Goal: Task Accomplishment & Management: Manage account settings

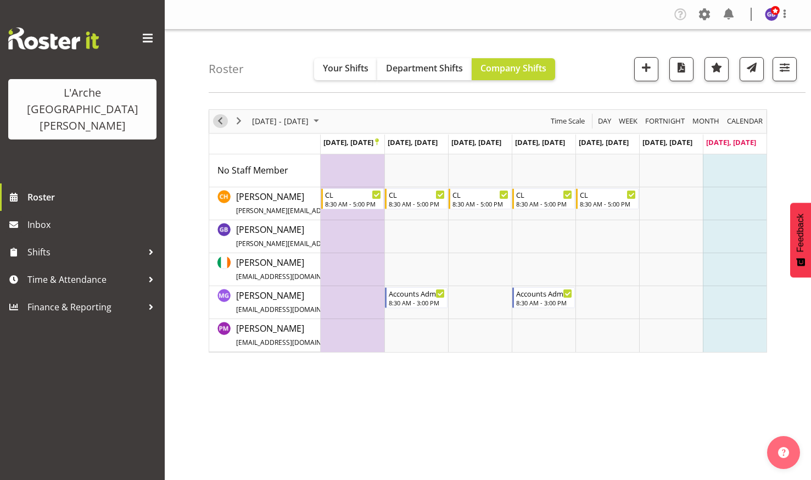
click at [219, 116] on span "Previous" at bounding box center [220, 121] width 13 height 14
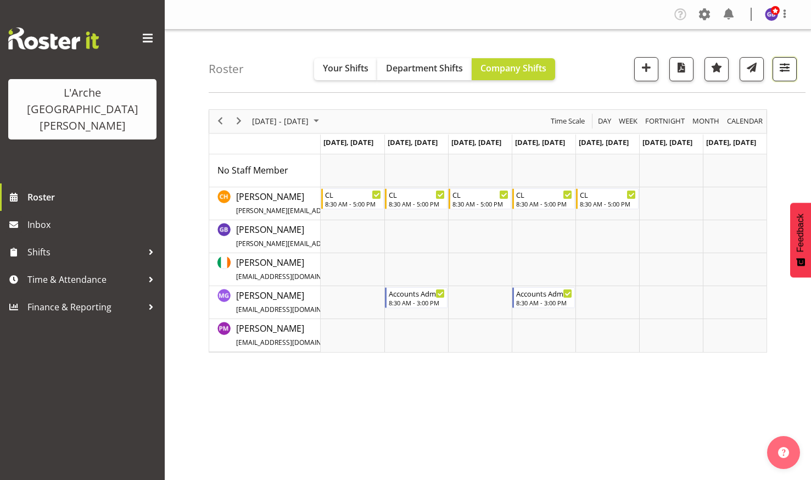
click at [785, 66] on span "button" at bounding box center [785, 67] width 14 height 14
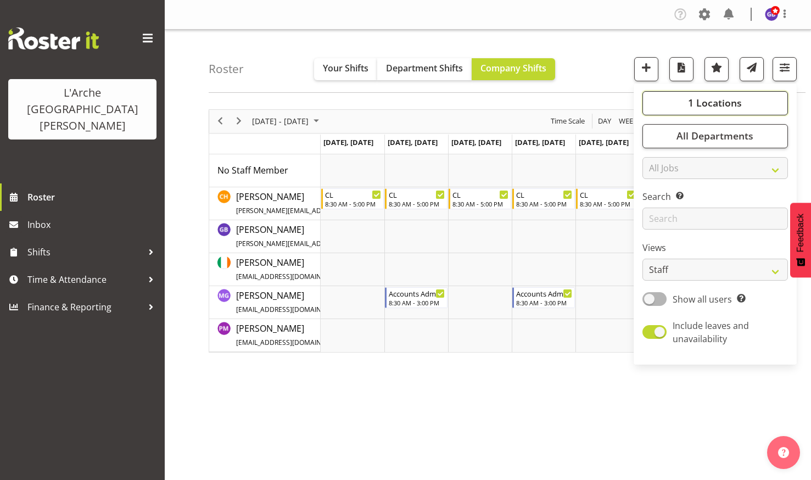
click at [700, 101] on span "1 Locations" at bounding box center [715, 102] width 54 height 13
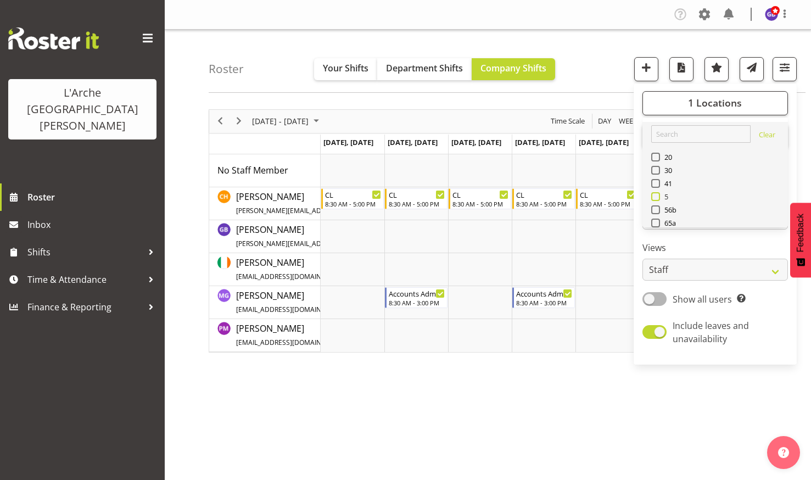
click at [656, 194] on span at bounding box center [656, 196] width 9 height 9
click at [656, 194] on input "5" at bounding box center [655, 196] width 7 height 7
checkbox input "true"
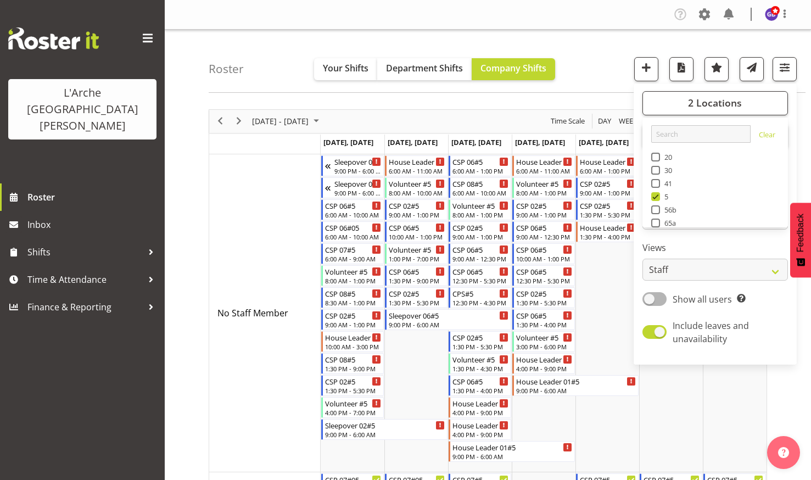
click at [591, 48] on div "Roster Your Shifts Department Shifts Company Shifts 2 Locations Clear 20 30 41 …" at bounding box center [507, 61] width 597 height 63
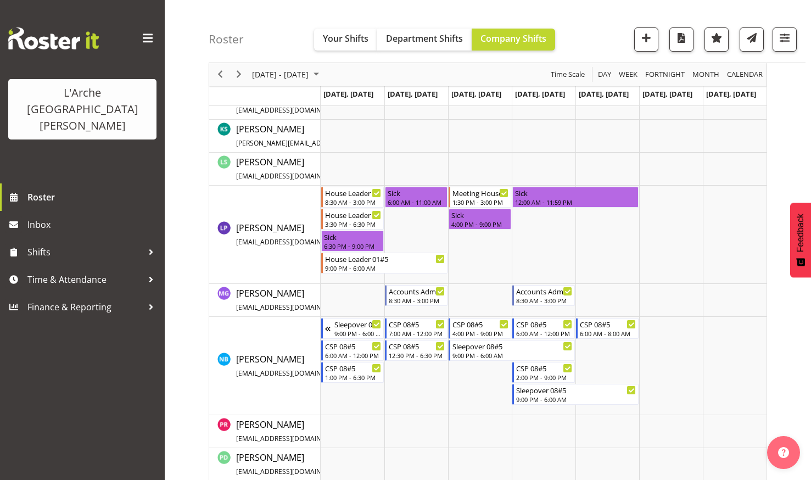
scroll to position [726, 0]
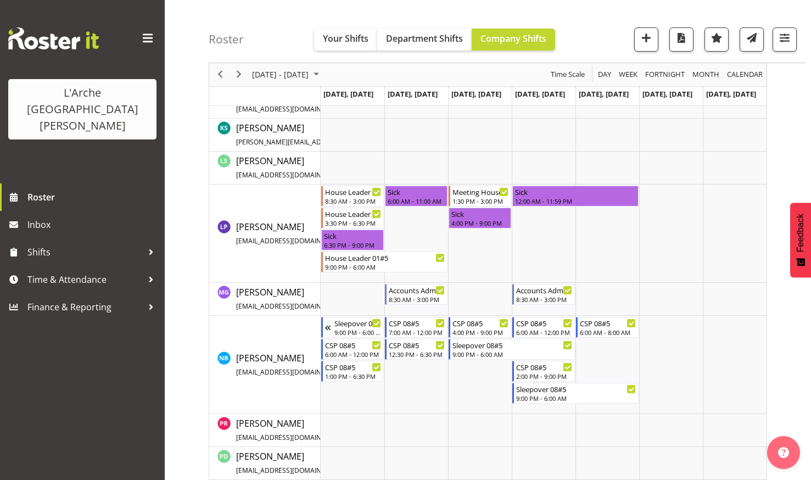
click at [591, 48] on div "Roster Your Shifts Department Shifts Company Shifts 2 Locations Clear 20 30 41 …" at bounding box center [507, 31] width 597 height 63
click at [237, 71] on span "Next" at bounding box center [238, 75] width 13 height 14
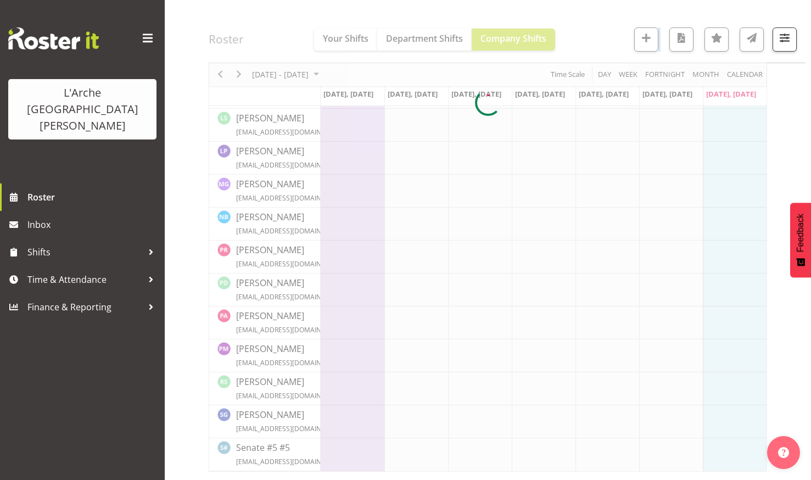
scroll to position [375, 0]
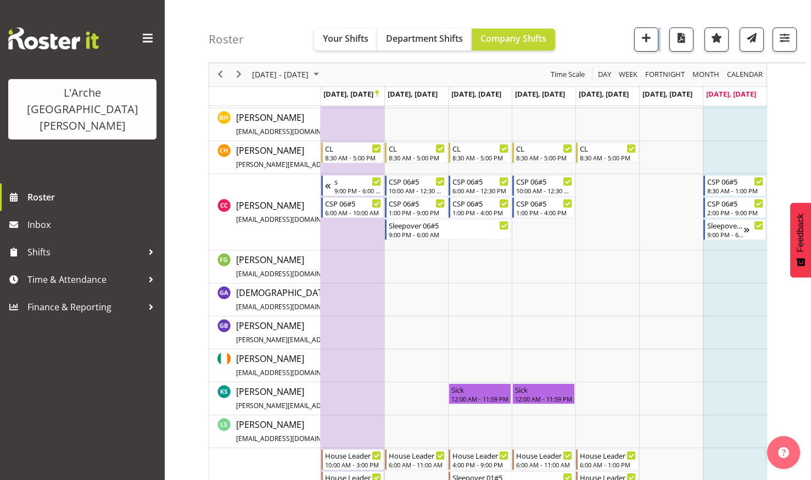
scroll to position [408, 0]
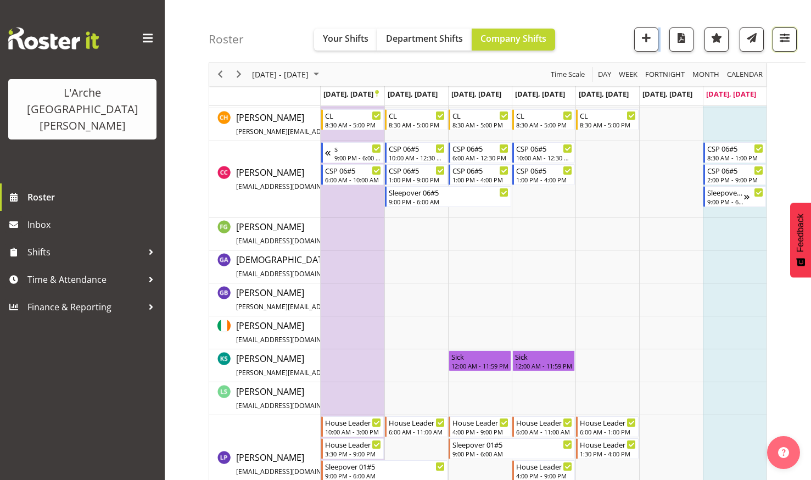
click at [784, 35] on span "button" at bounding box center [785, 38] width 14 height 14
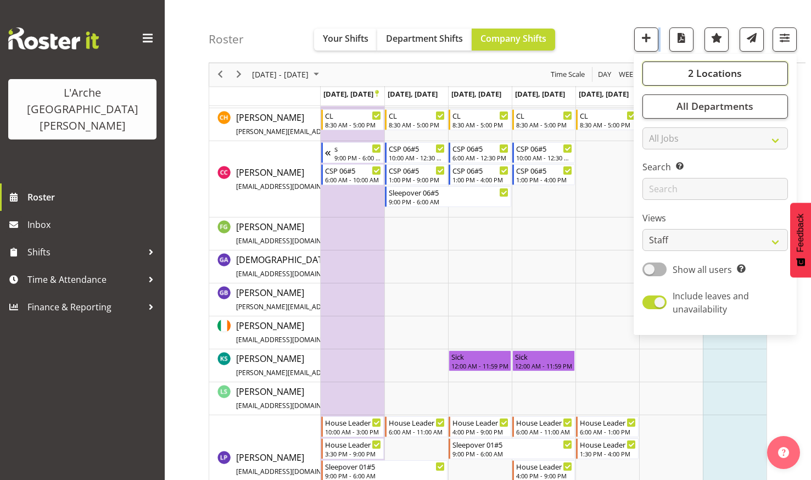
click at [694, 69] on span "2 Locations" at bounding box center [715, 73] width 54 height 13
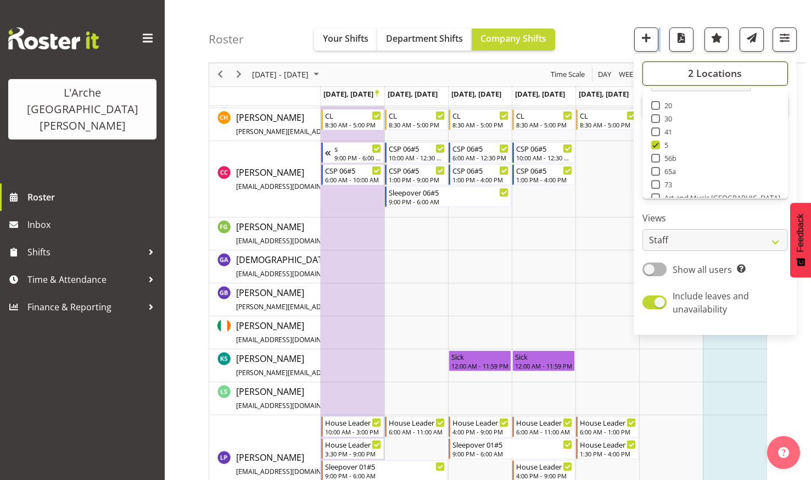
scroll to position [44, 0]
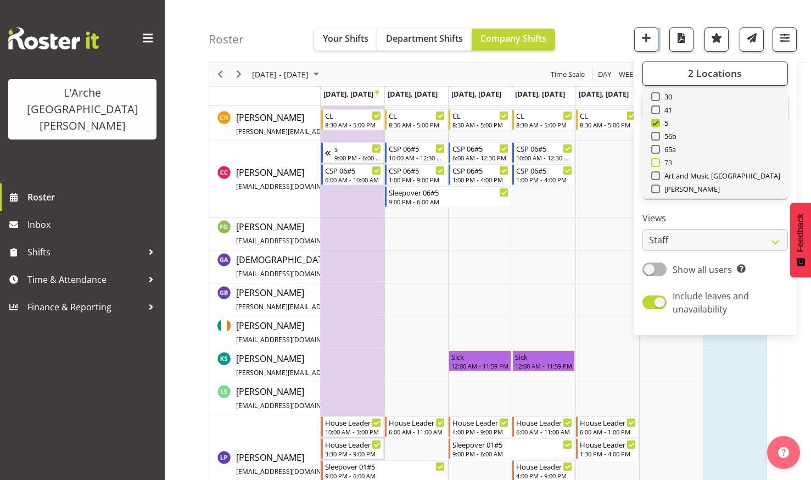
click at [657, 162] on span at bounding box center [656, 162] width 9 height 9
click at [657, 162] on input "73" at bounding box center [655, 162] width 7 height 7
checkbox input "true"
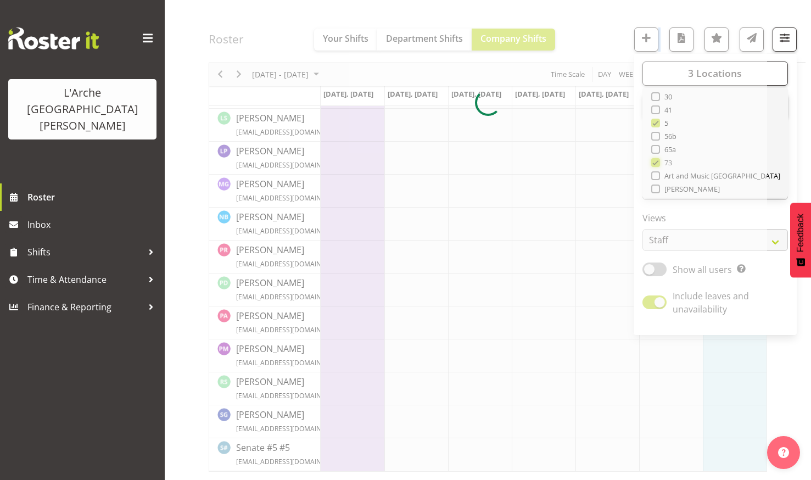
scroll to position [375, 0]
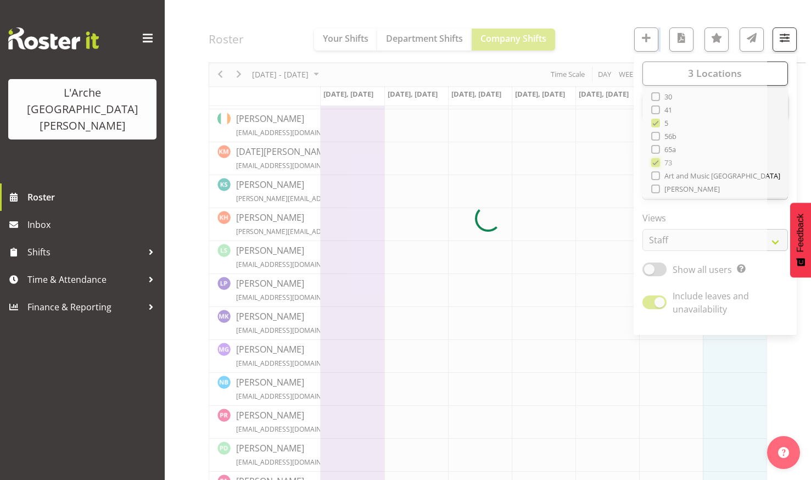
scroll to position [408, 0]
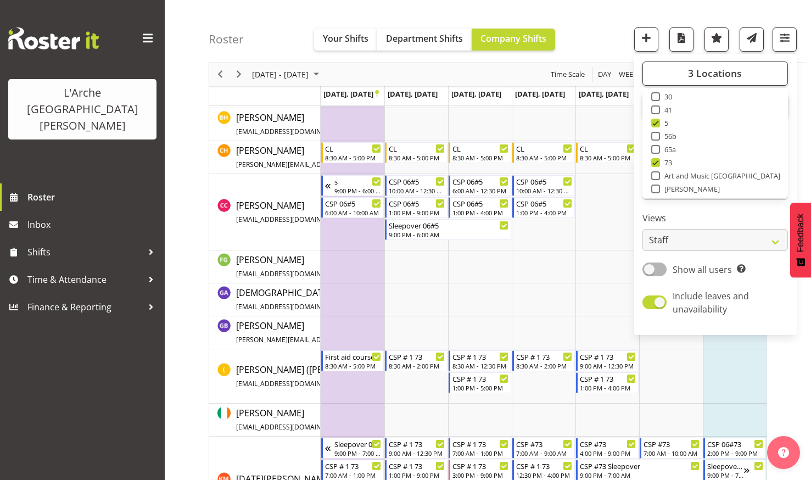
click at [597, 36] on div "Roster Your Shifts Department Shifts Company Shifts 3 Locations Clear 20 30 41 …" at bounding box center [507, 31] width 597 height 63
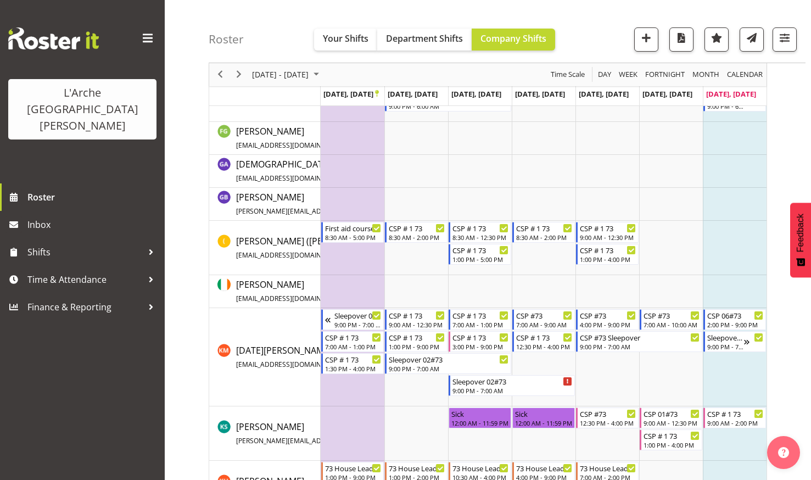
scroll to position [537, 0]
click at [597, 36] on div "Roster Your Shifts Department Shifts Company Shifts 3 Locations Clear 20 30 41 …" at bounding box center [507, 31] width 597 height 63
click at [218, 73] on span "Previous" at bounding box center [220, 75] width 13 height 14
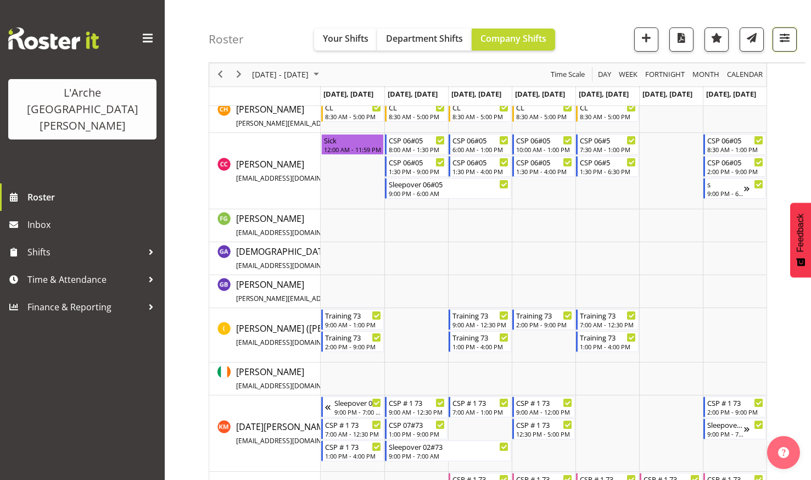
click at [783, 35] on span "button" at bounding box center [785, 38] width 14 height 14
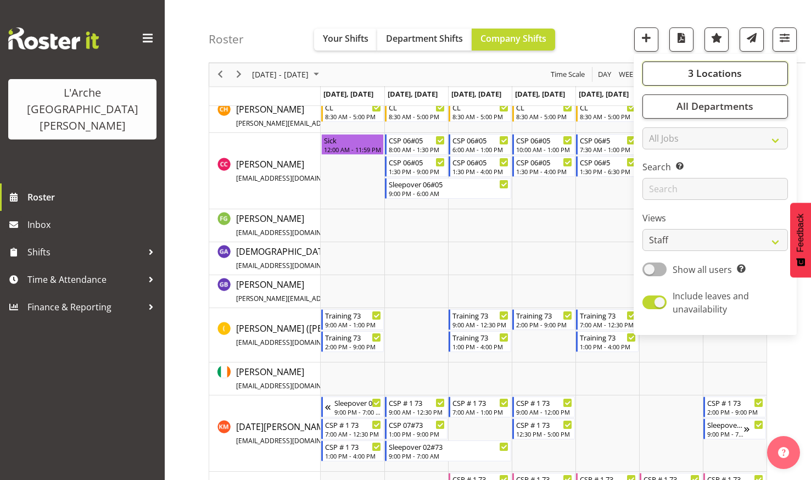
click at [703, 65] on button "3 Locations" at bounding box center [716, 74] width 146 height 24
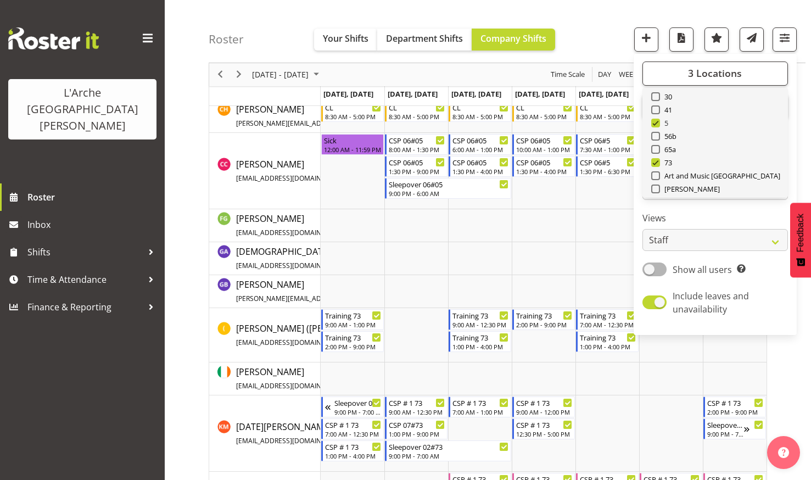
click at [658, 122] on span at bounding box center [656, 123] width 9 height 9
click at [658, 122] on input "5" at bounding box center [655, 123] width 7 height 7
checkbox input "false"
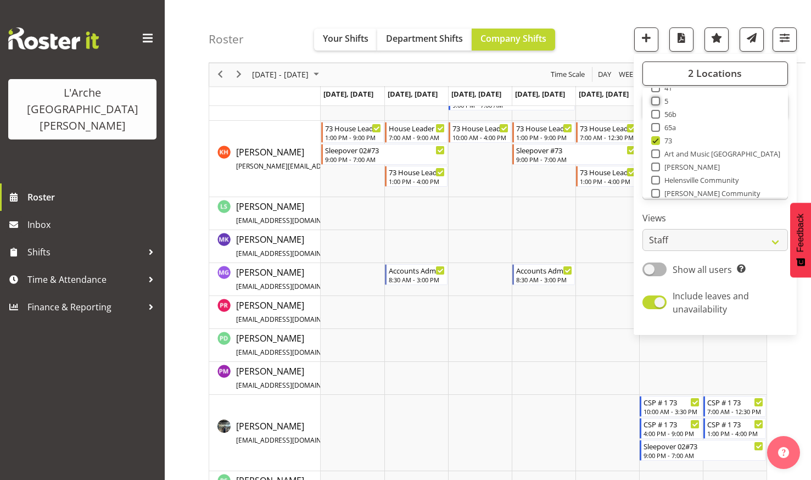
scroll to position [88, 0]
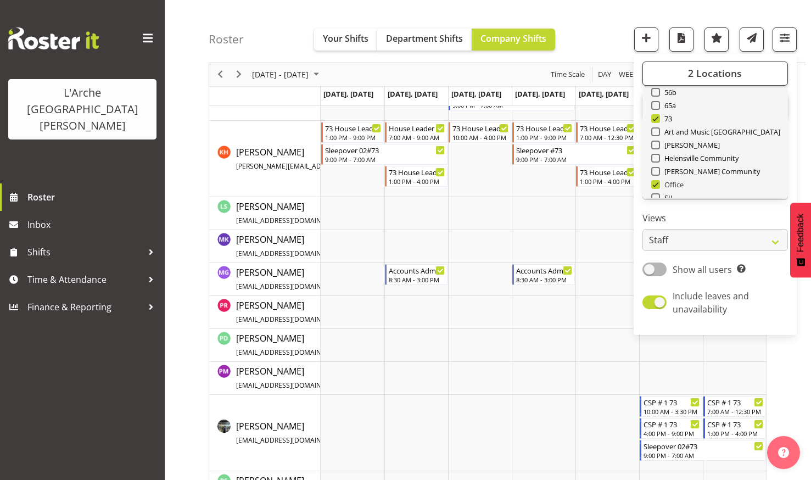
click at [656, 182] on span at bounding box center [656, 184] width 9 height 9
click at [656, 182] on input "Office" at bounding box center [655, 184] width 7 height 7
checkbox input "false"
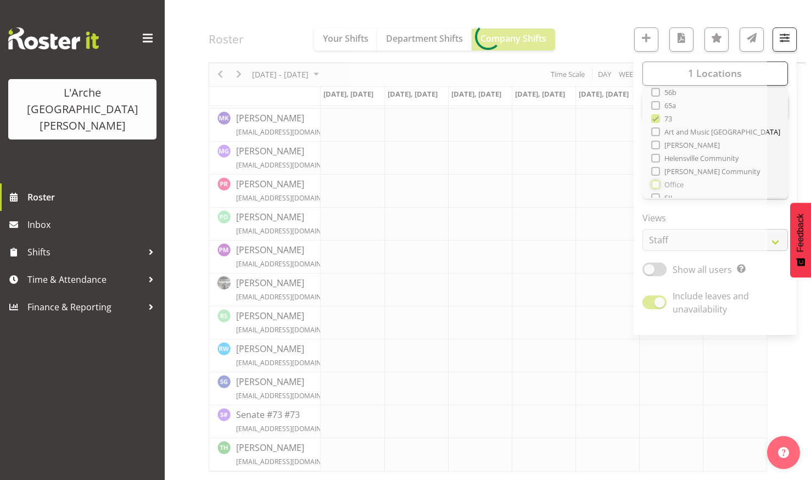
scroll to position [506, 0]
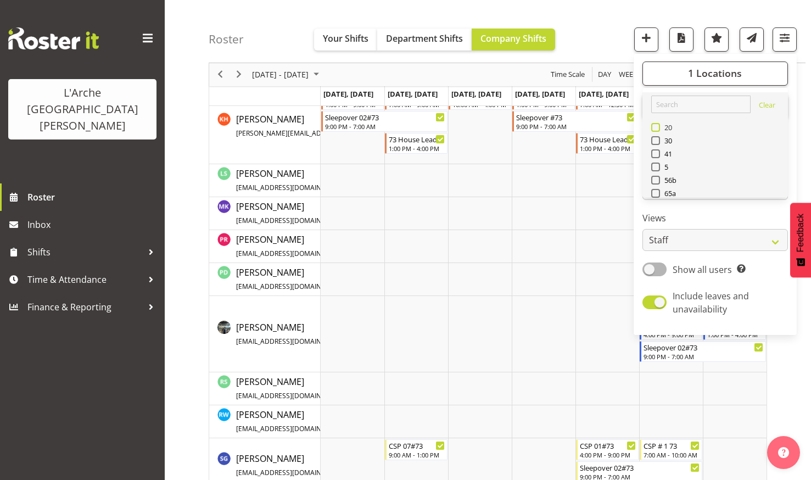
click at [656, 127] on span at bounding box center [656, 127] width 9 height 9
click at [656, 127] on input "20" at bounding box center [655, 127] width 7 height 7
checkbox input "true"
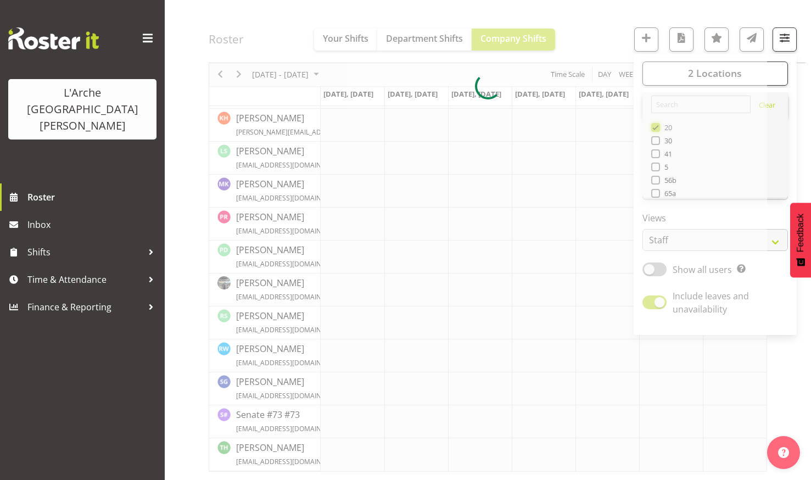
scroll to position [408, 0]
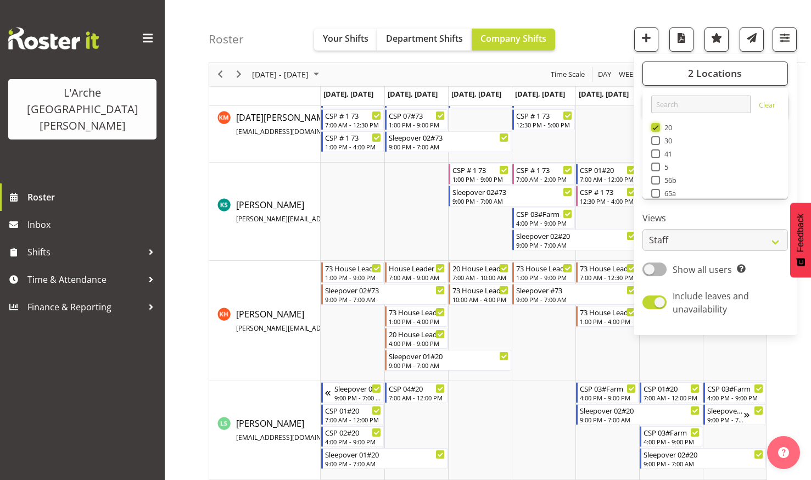
scroll to position [537, 0]
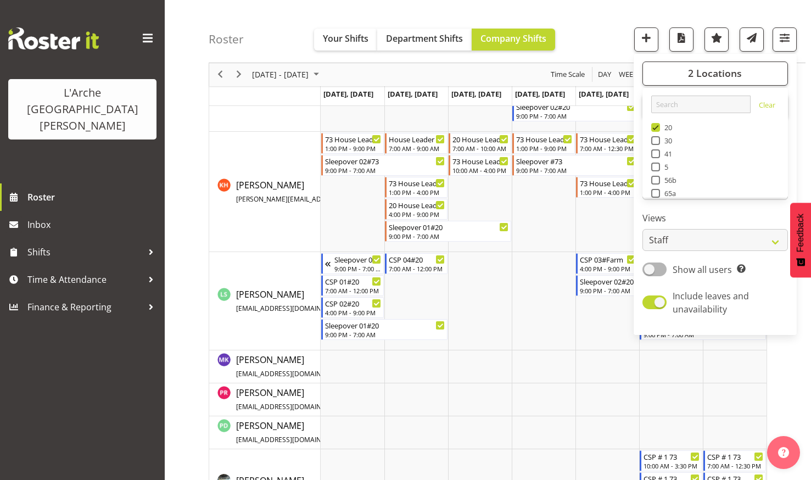
click at [596, 19] on div "Roster Your Shifts Department Shifts Company Shifts 2 Locations Clear 20 30 41 …" at bounding box center [507, 31] width 597 height 63
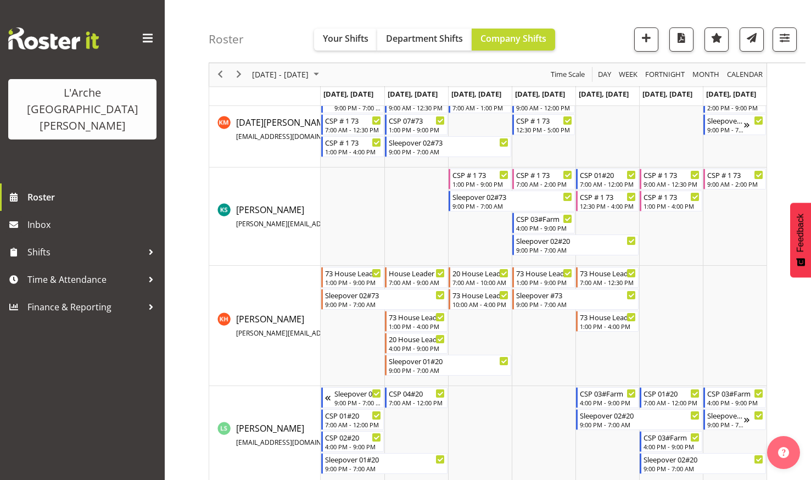
scroll to position [401, 0]
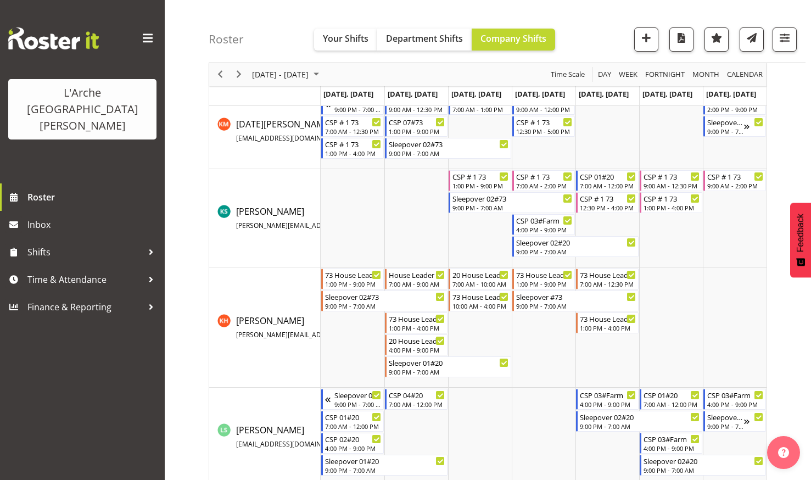
click at [596, 19] on div "Roster Your Shifts Department Shifts Company Shifts 2 Locations Clear 20 30 41 …" at bounding box center [507, 31] width 597 height 63
click at [240, 73] on span "Next" at bounding box center [238, 75] width 13 height 14
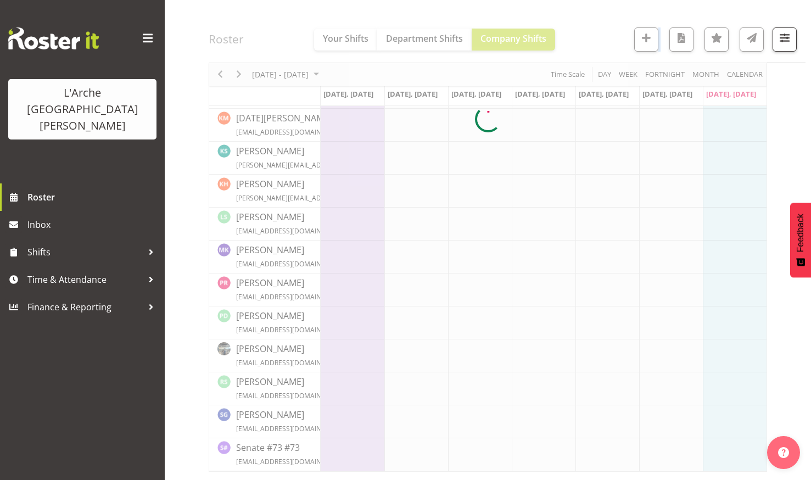
scroll to position [342, 0]
click at [240, 73] on div at bounding box center [488, 120] width 559 height 705
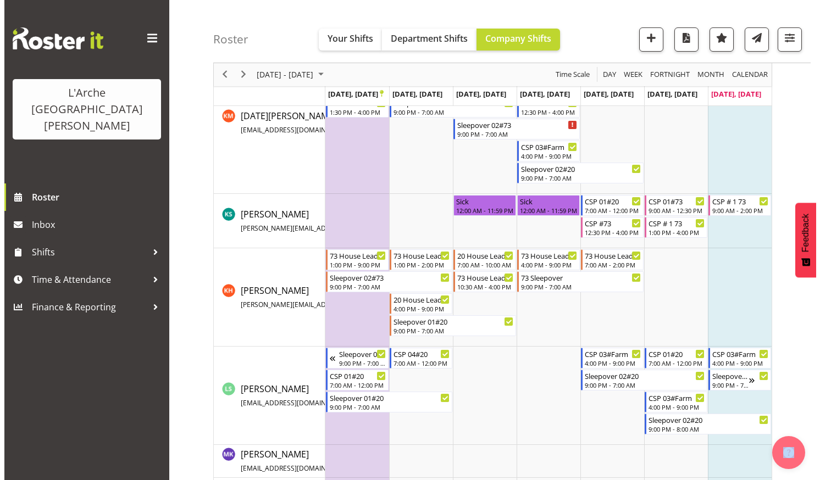
scroll to position [508, 0]
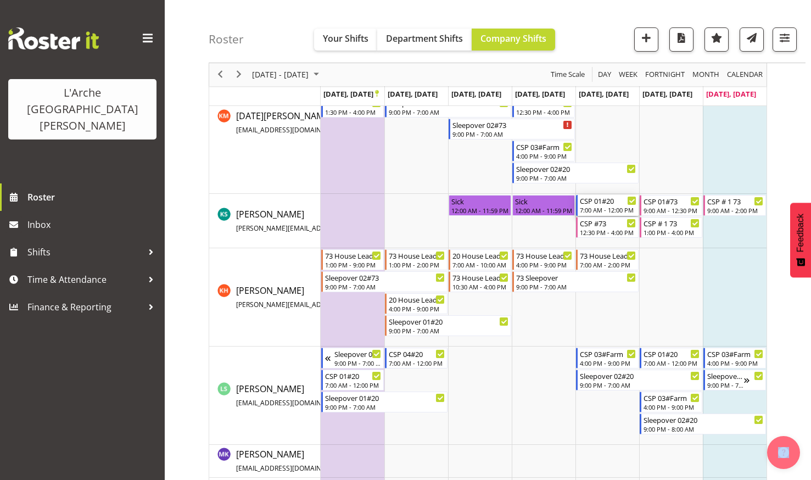
click at [595, 206] on div "7:00 AM - 12:00 PM" at bounding box center [608, 209] width 57 height 9
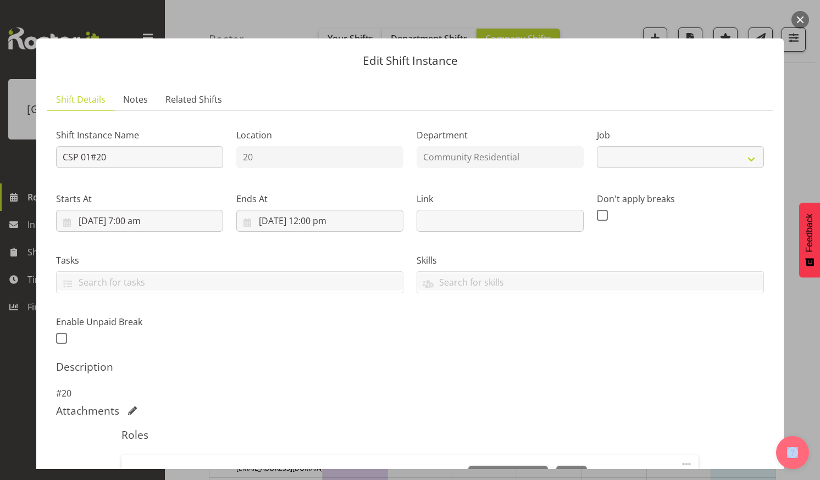
select select "2"
click at [157, 217] on input "[DATE] 7:00 am" at bounding box center [139, 221] width 167 height 22
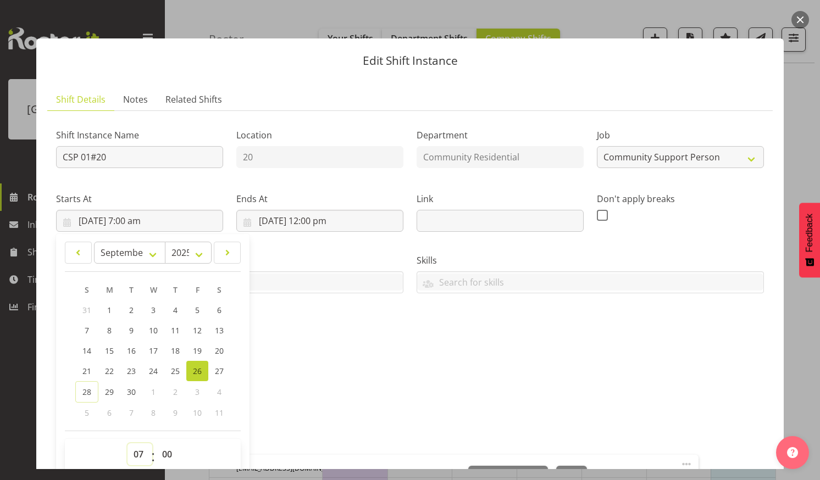
click at [137, 450] on select "00 01 02 03 04 05 06 07 08 09 10 11 12 13 14 15 16 17 18 19 20 21 22 23" at bounding box center [139, 454] width 25 height 22
select select "9"
click at [127, 443] on select "00 01 02 03 04 05 06 07 08 09 10 11 12 13 14 15 16 17 18 19 20 21 22 23" at bounding box center [139, 454] width 25 height 22
type input "[DATE] 9:00 am"
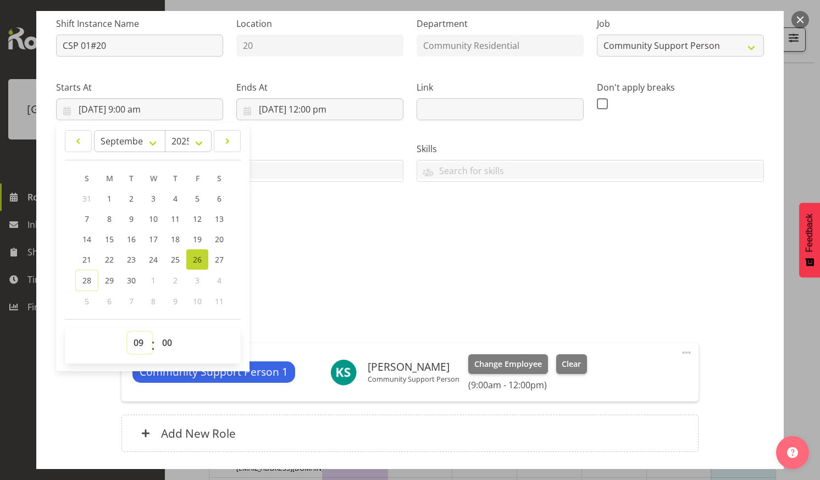
scroll to position [192, 0]
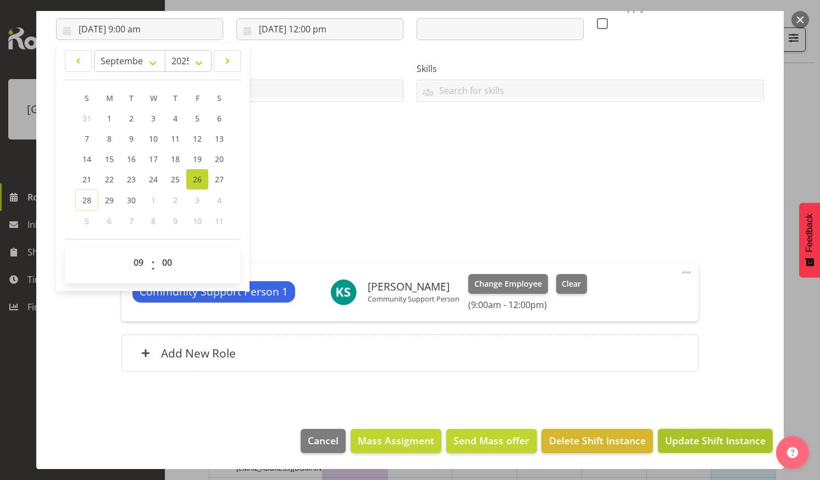
click at [704, 447] on span "Update Shift Instance" at bounding box center [715, 440] width 101 height 14
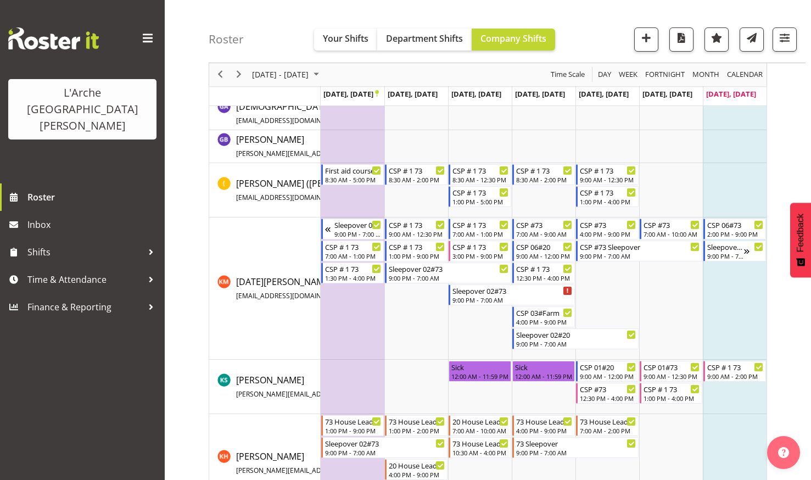
scroll to position [407, 0]
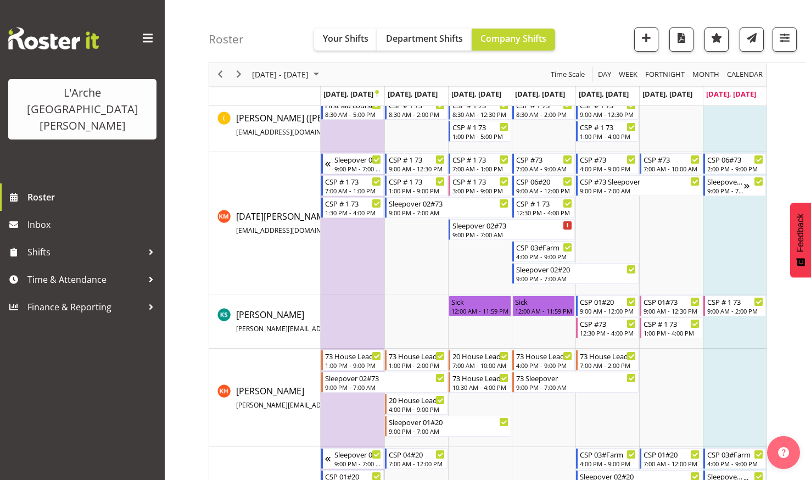
click at [136, 299] on span "Finance & Reporting" at bounding box center [84, 307] width 115 height 16
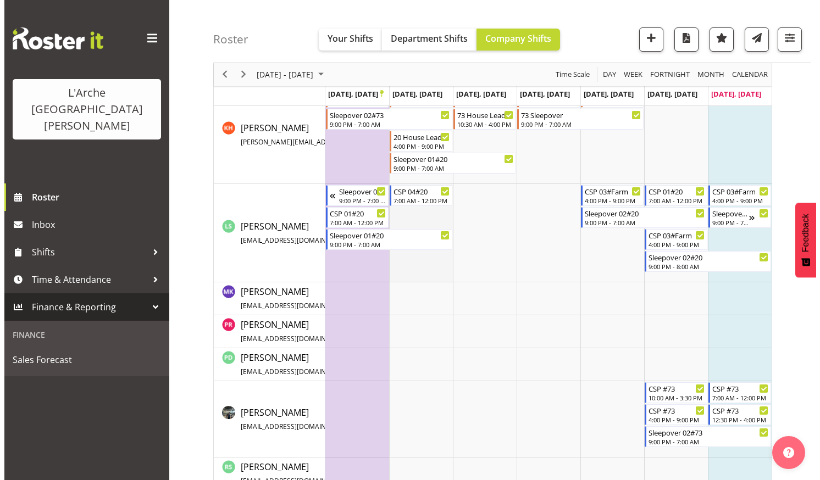
scroll to position [755, 0]
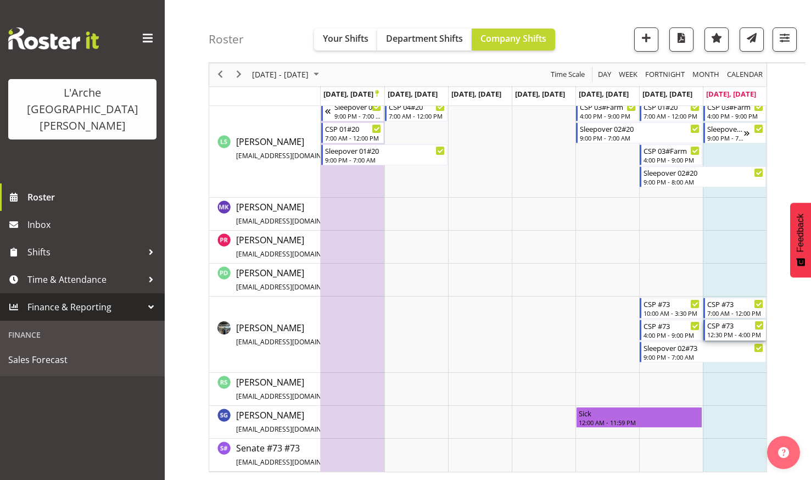
click at [731, 331] on div "12:30 PM - 4:00 PM" at bounding box center [736, 334] width 57 height 9
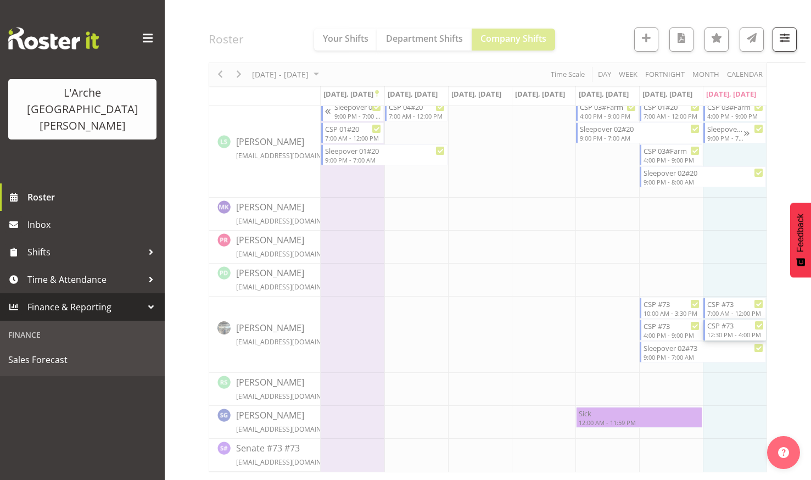
select select
select select "8"
select select "2025"
select select "16"
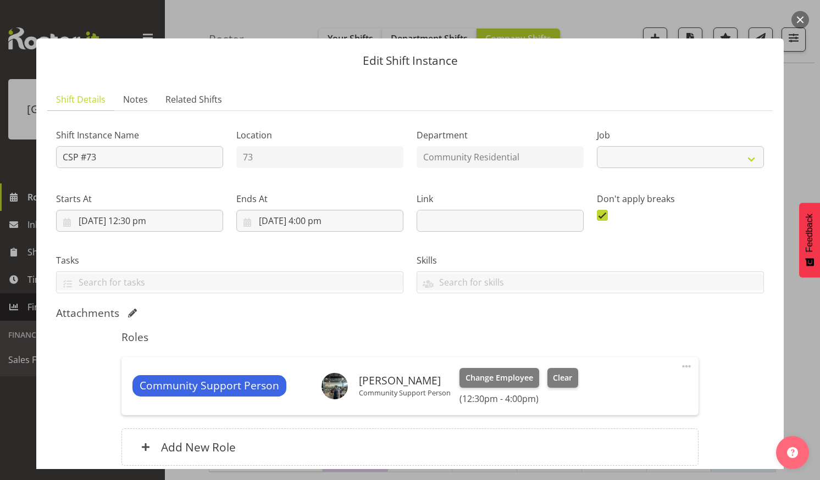
select select "2"
click at [322, 215] on input "[DATE] 4:00 pm" at bounding box center [319, 221] width 167 height 22
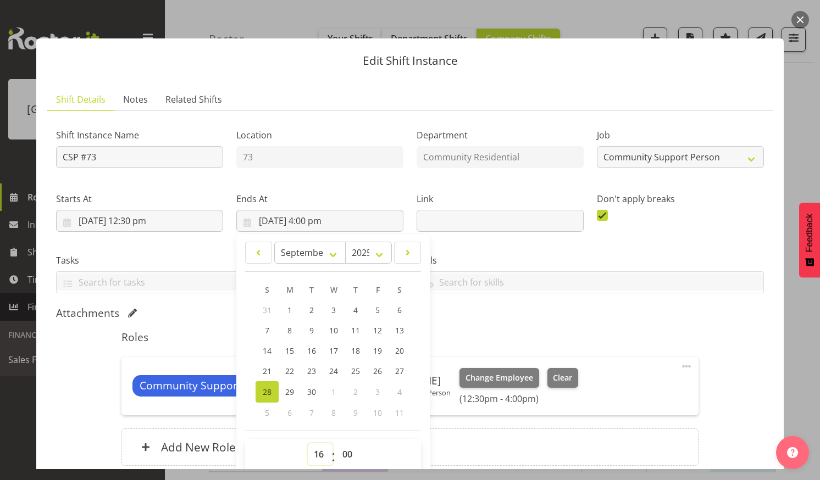
click at [318, 453] on select "00 01 02 03 04 05 06 07 08 09 10 11 12 13 14 15 16 17 18 19 20 21 22 23" at bounding box center [320, 454] width 25 height 22
select select "15"
click at [308, 443] on select "00 01 02 03 04 05 06 07 08 09 10 11 12 13 14 15 16 17 18 19 20 21 22 23" at bounding box center [320, 454] width 25 height 22
type input "[DATE] 3:00 pm"
click at [347, 454] on select "00 01 02 03 04 05 06 07 08 09 10 11 12 13 14 15 16 17 18 19 20 21 22 23 24 25 2…" at bounding box center [348, 454] width 25 height 22
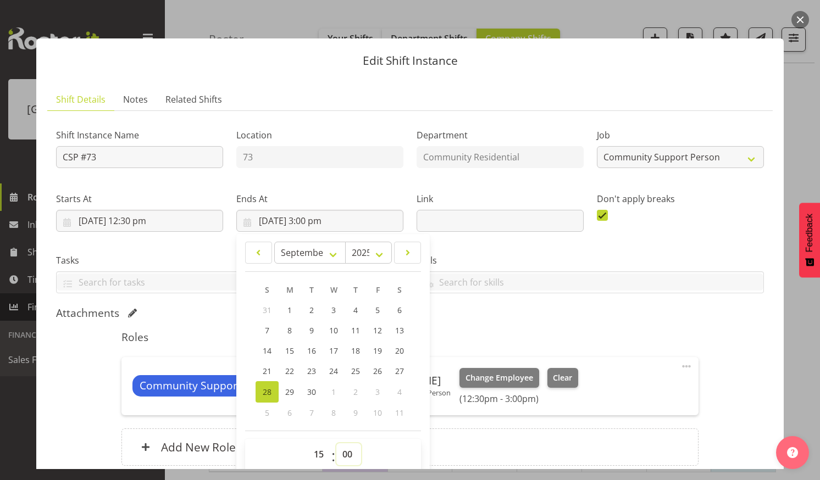
select select "30"
click at [336, 443] on select "00 01 02 03 04 05 06 07 08 09 10 11 12 13 14 15 16 17 18 19 20 21 22 23 24 25 2…" at bounding box center [348, 454] width 25 height 22
type input "[DATE] 3:30 pm"
click at [673, 333] on h5 "Roles" at bounding box center [409, 337] width 576 height 13
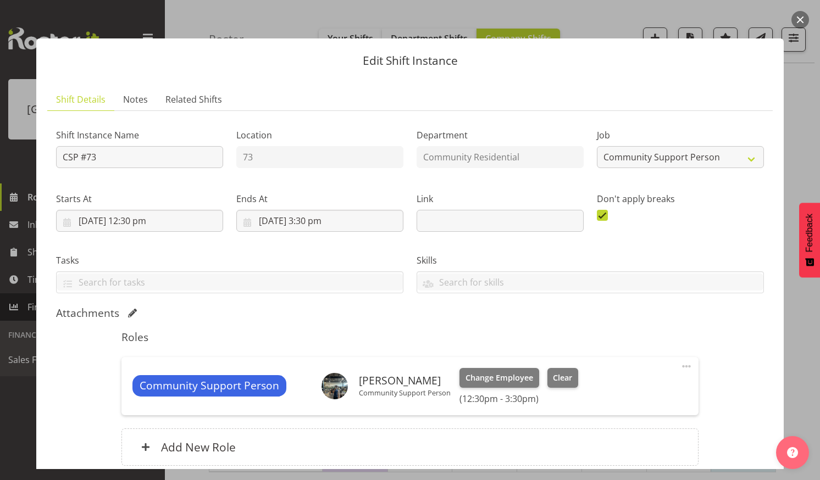
scroll to position [94, 0]
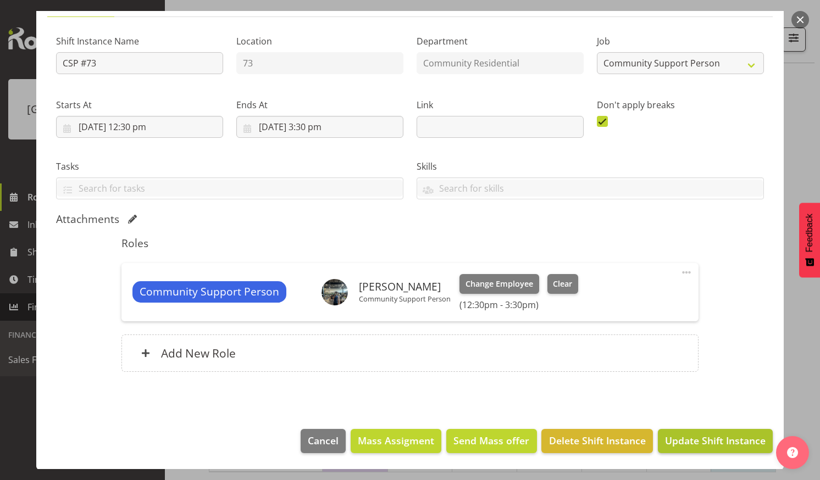
click at [700, 444] on span "Update Shift Instance" at bounding box center [715, 440] width 101 height 14
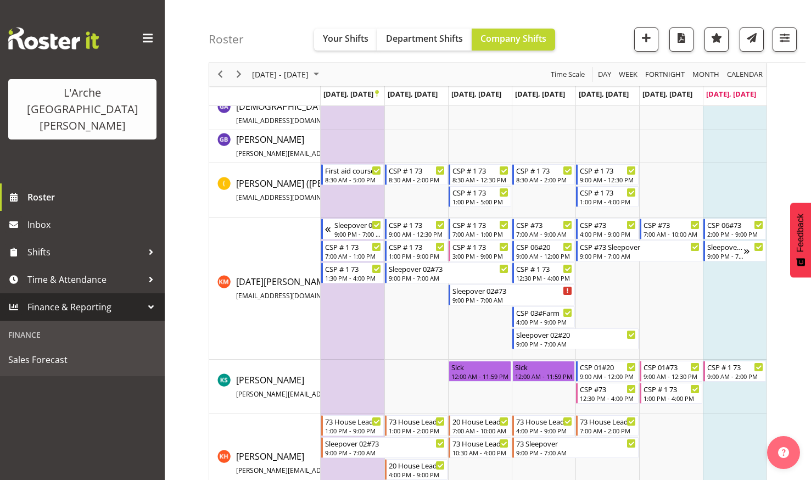
scroll to position [407, 0]
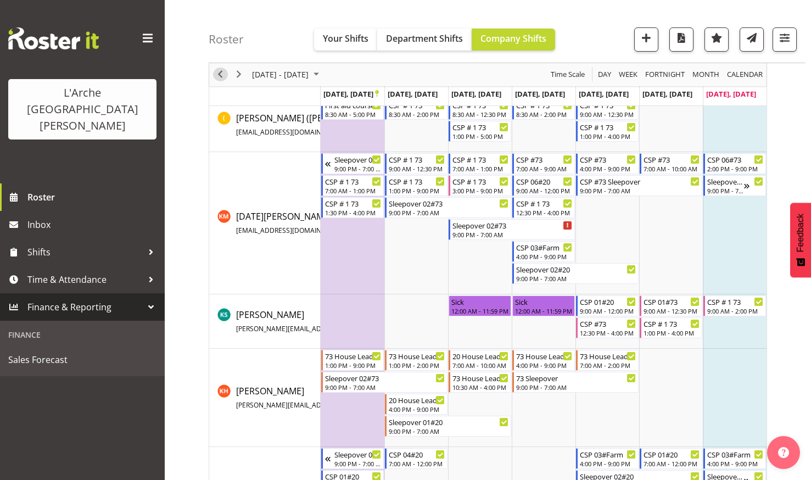
click at [219, 71] on span "Previous" at bounding box center [220, 75] width 13 height 14
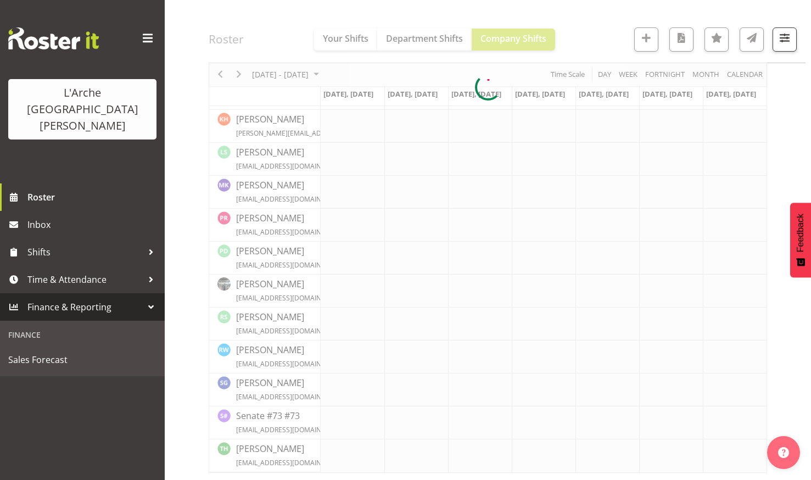
scroll to position [342, 0]
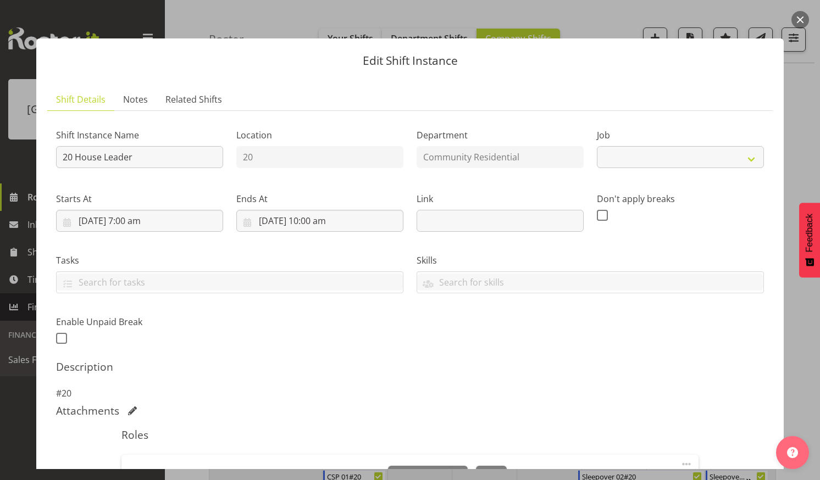
select select "1"
click at [795, 26] on button "button" at bounding box center [800, 20] width 18 height 18
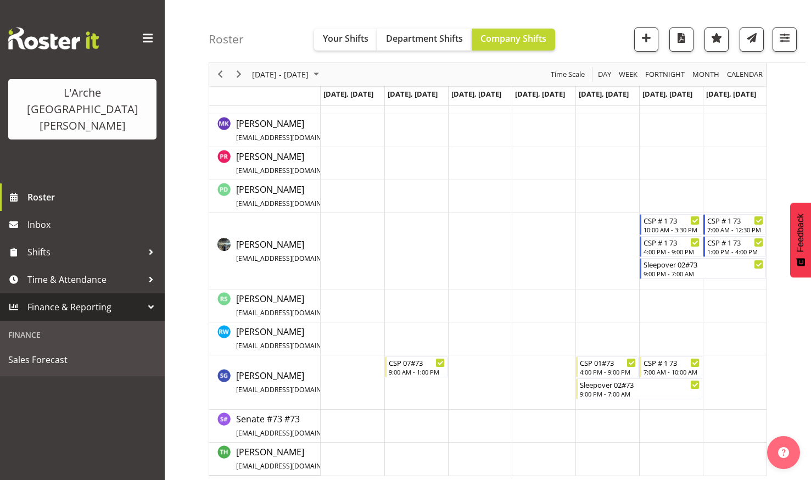
scroll to position [777, 0]
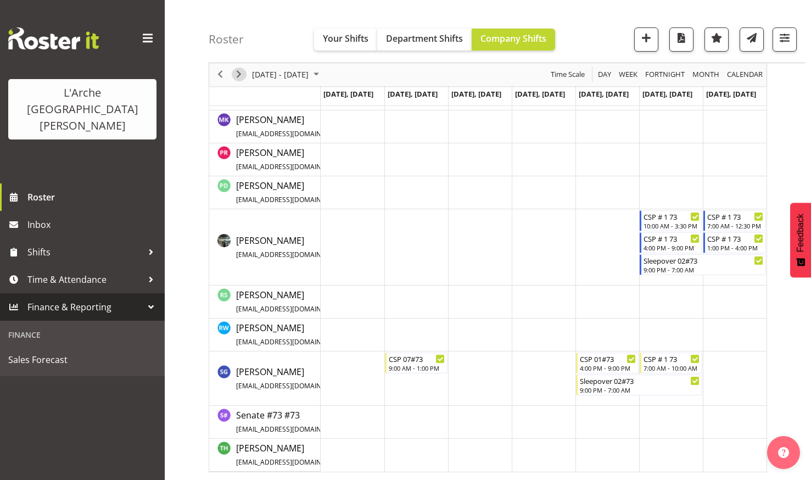
click at [240, 71] on span "Next" at bounding box center [238, 75] width 13 height 14
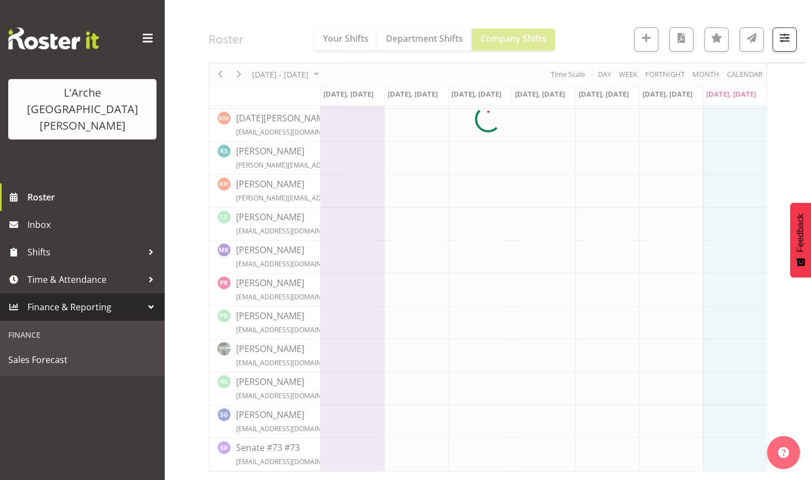
scroll to position [342, 0]
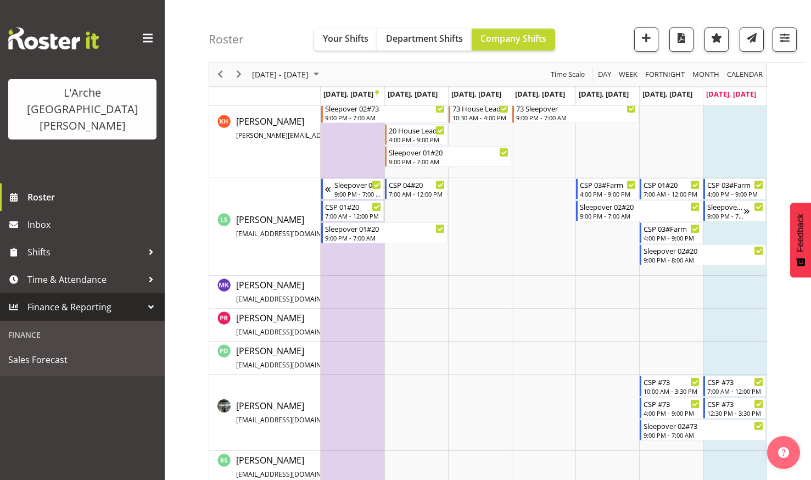
scroll to position [755, 0]
